Goal: Check status: Check status

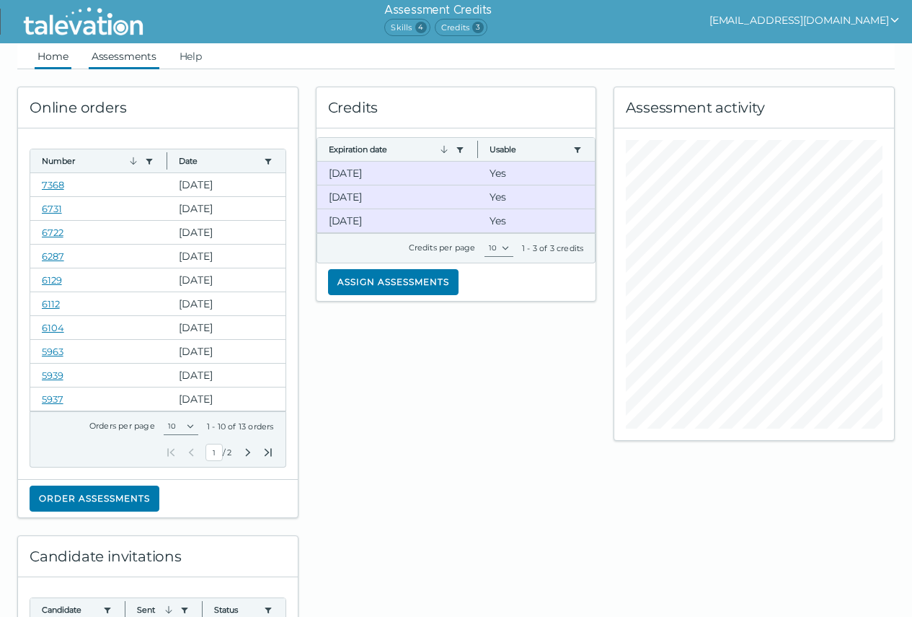
click at [110, 66] on link "Assessments" at bounding box center [124, 56] width 71 height 26
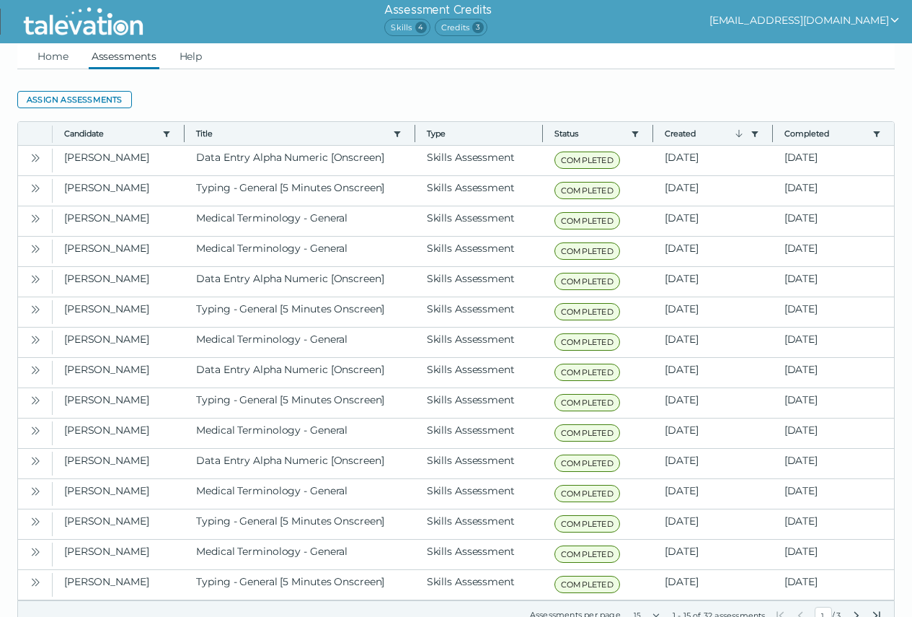
click at [484, 25] on span "3" at bounding box center [478, 28] width 12 height 12
click at [42, 55] on link "Home" at bounding box center [53, 56] width 37 height 26
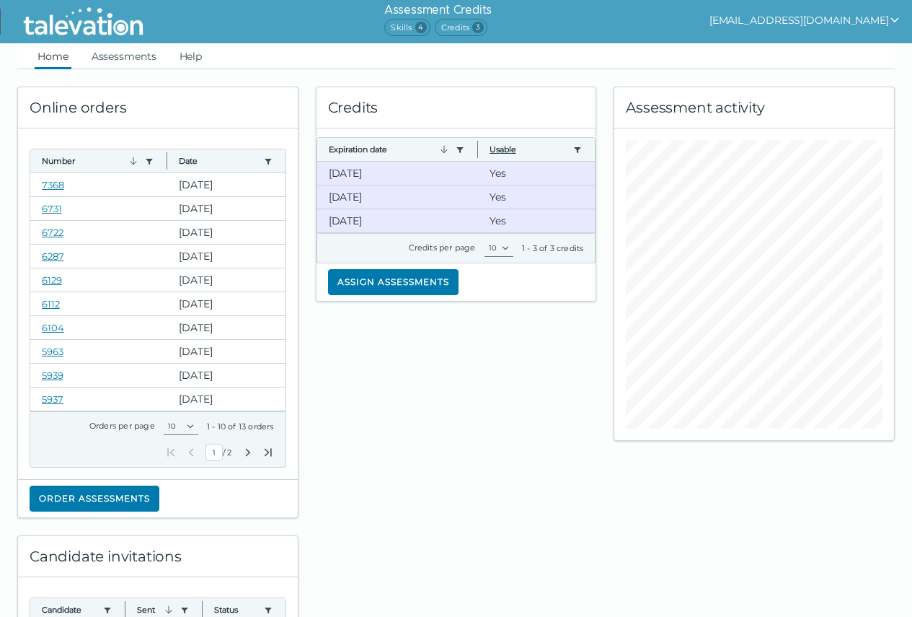
click at [511, 148] on button "Usable" at bounding box center [529, 150] width 78 height 12
click at [354, 150] on button "Expiration date" at bounding box center [389, 150] width 121 height 12
click at [56, 185] on link "7368" at bounding box center [53, 185] width 22 height 12
click at [123, 58] on link "Assessments" at bounding box center [124, 56] width 71 height 26
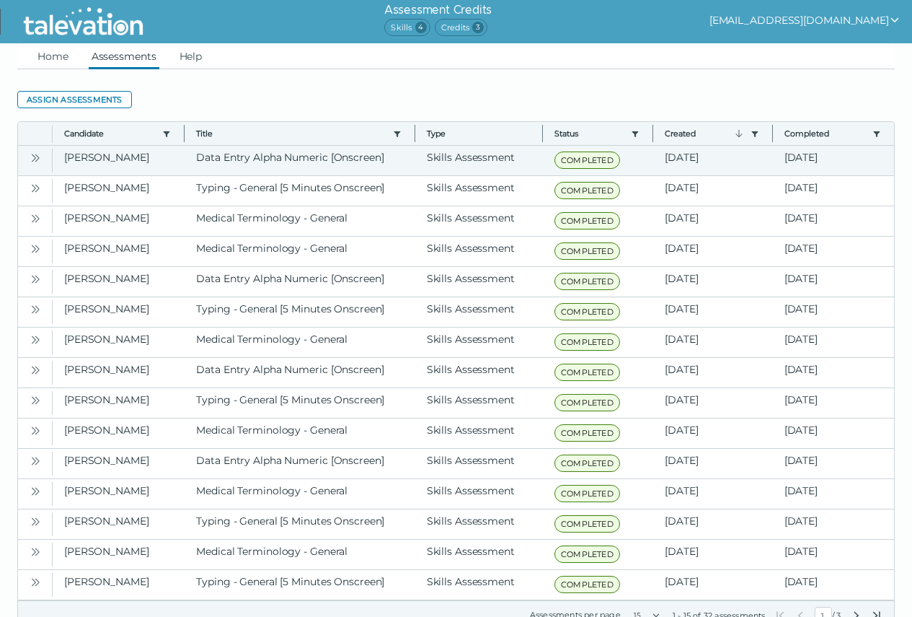
click at [31, 160] on icon "Open" at bounding box center [36, 158] width 12 height 12
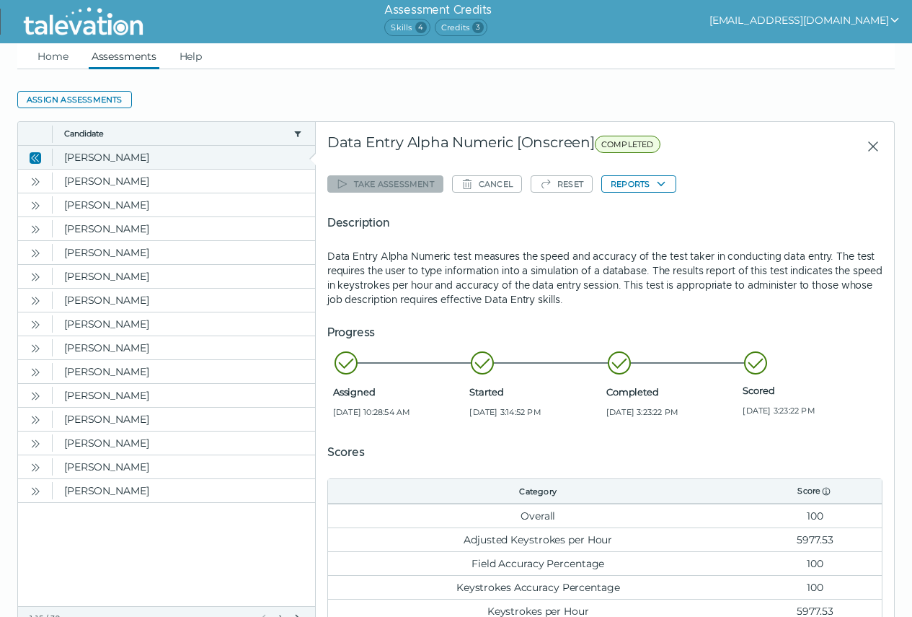
click at [38, 157] on icon "Close" at bounding box center [36, 158] width 12 height 12
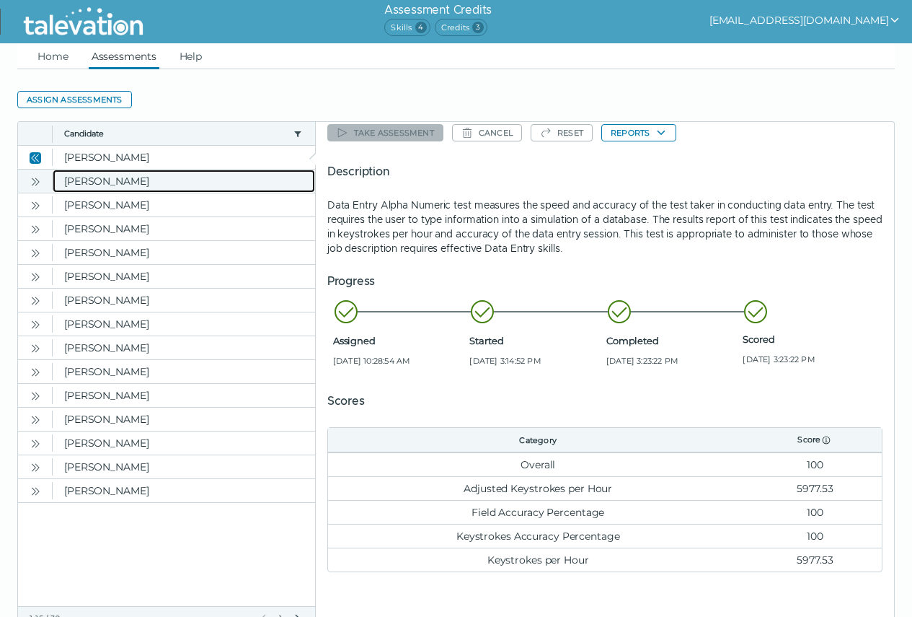
click at [89, 182] on clr-dg-cell "[PERSON_NAME]" at bounding box center [184, 180] width 263 height 23
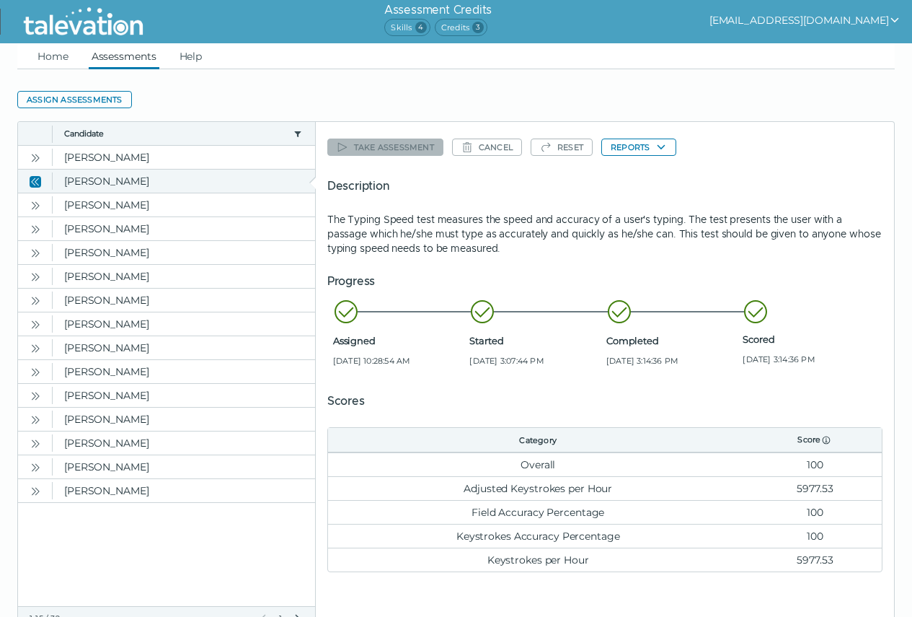
click at [32, 183] on icon "Close" at bounding box center [36, 182] width 12 height 12
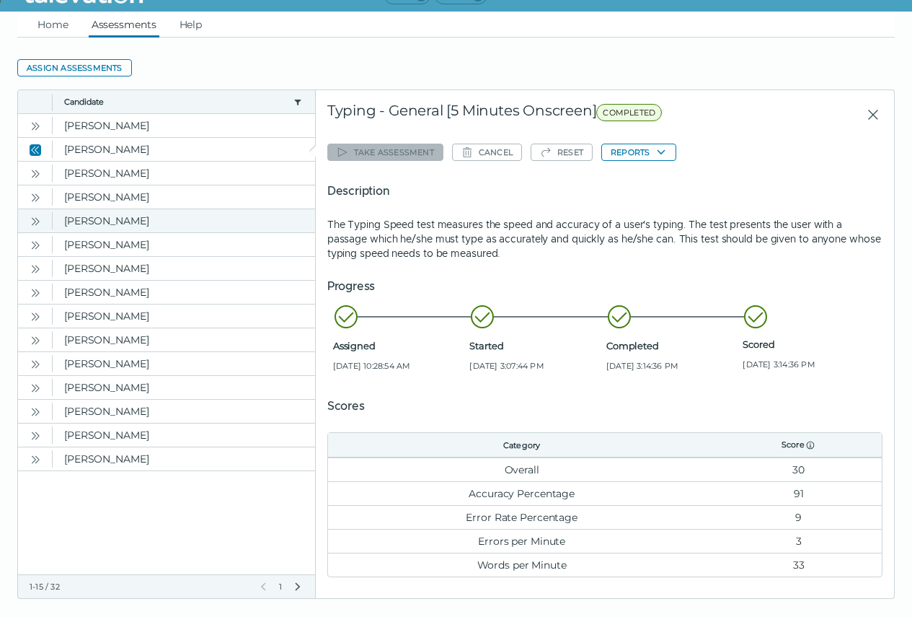
scroll to position [48, 0]
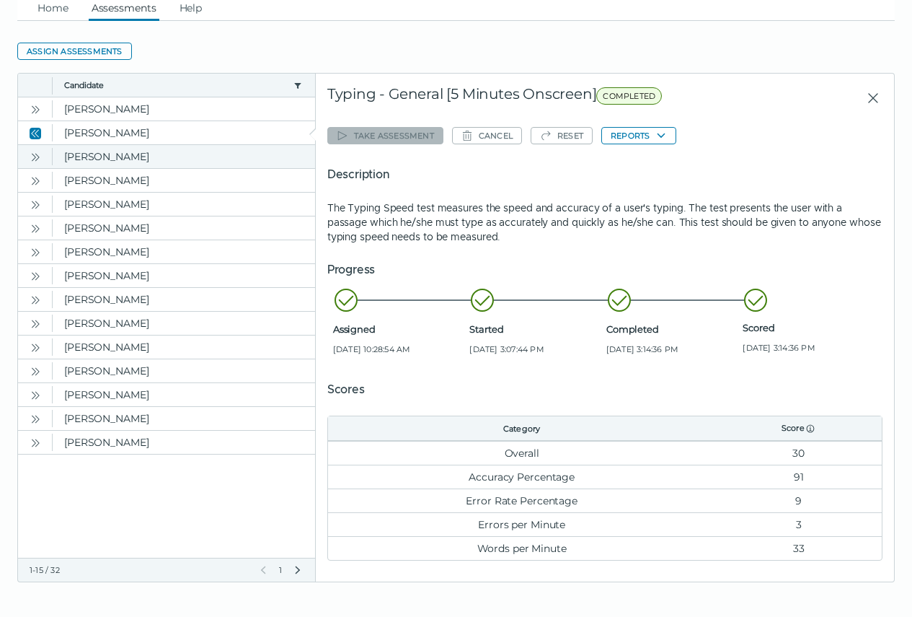
click at [35, 156] on icon "Open" at bounding box center [36, 157] width 12 height 12
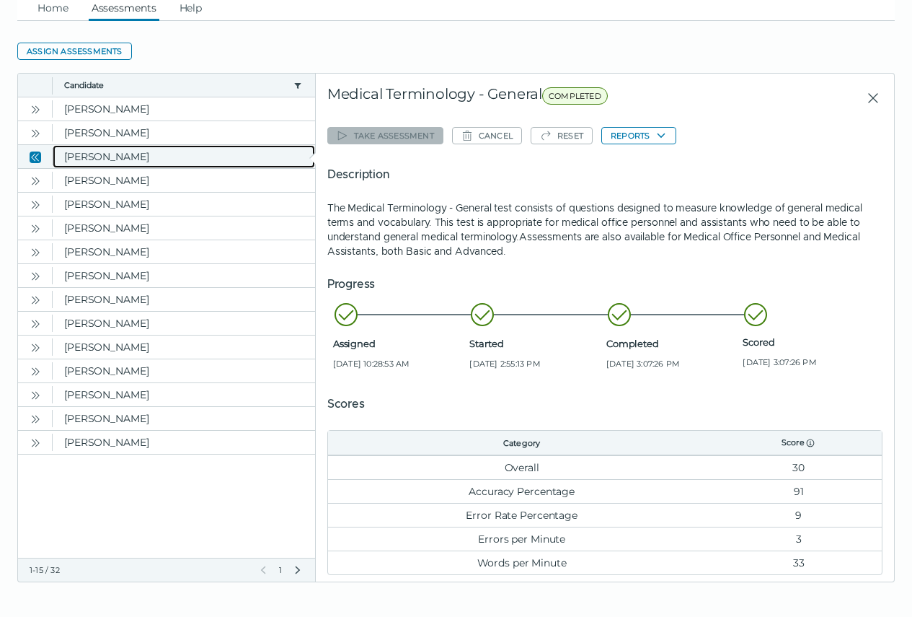
click at [84, 156] on clr-dg-cell "[PERSON_NAME]" at bounding box center [184, 156] width 263 height 23
click at [40, 159] on icon "Close" at bounding box center [36, 157] width 12 height 12
